Goal: Task Accomplishment & Management: Use online tool/utility

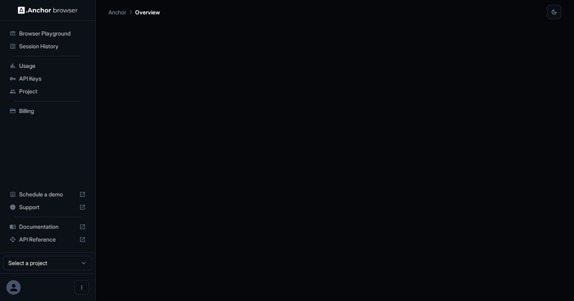
click at [63, 36] on span "Browser Playground" at bounding box center [52, 33] width 67 height 8
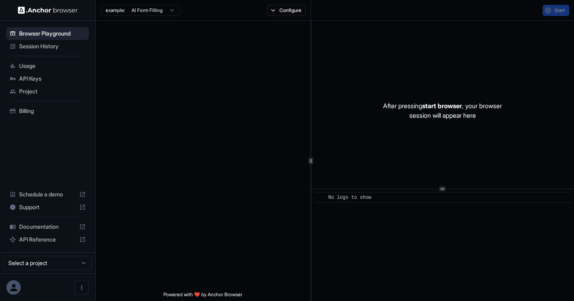
click at [184, 134] on div at bounding box center [203, 156] width 215 height 270
click at [343, 196] on span "No logs to show" at bounding box center [349, 198] width 43 height 6
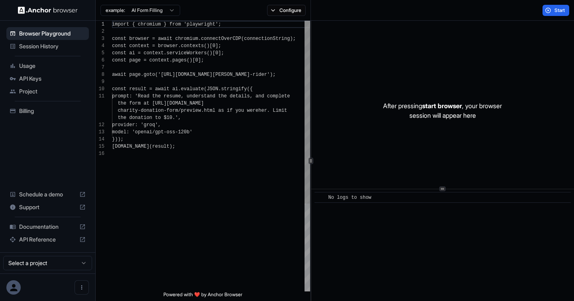
click at [349, 153] on div "After pressing start browser , your browser session will appear here" at bounding box center [442, 110] width 263 height 179
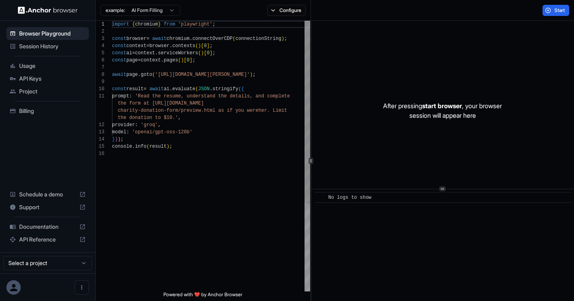
type textarea "**********"
click at [202, 185] on div "import { chromium } from 'playwright' ; const browser = await chromium . connec…" at bounding box center [211, 220] width 198 height 399
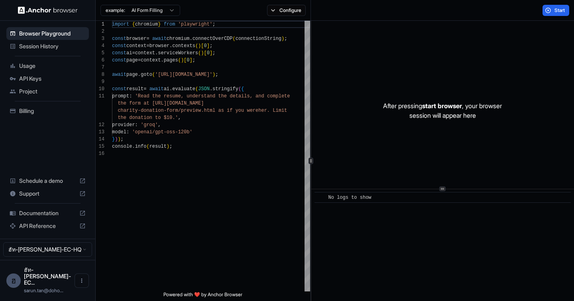
click at [44, 79] on span "API Keys" at bounding box center [52, 79] width 67 height 8
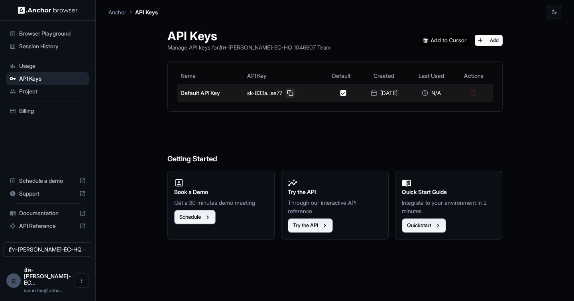
click at [290, 96] on button at bounding box center [290, 93] width 10 height 10
